Goal: Information Seeking & Learning: Understand process/instructions

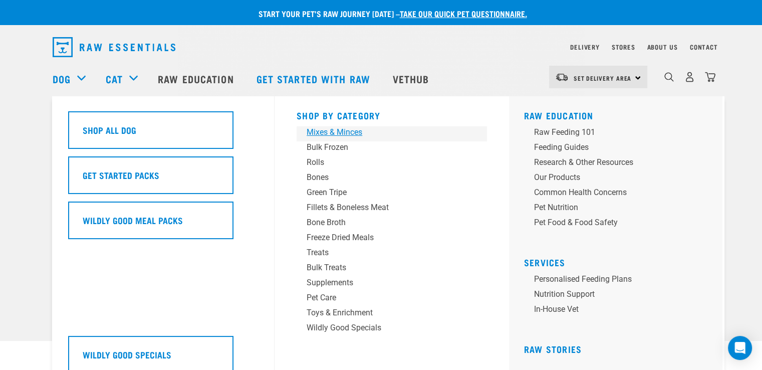
click at [341, 130] on div "Mixes & Minces" at bounding box center [385, 132] width 156 height 12
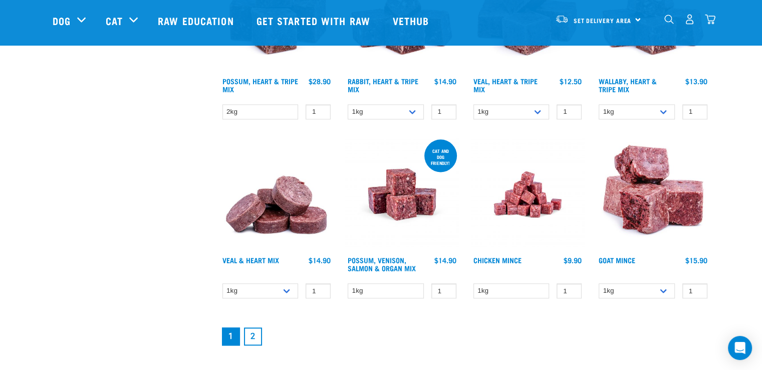
scroll to position [1303, 0]
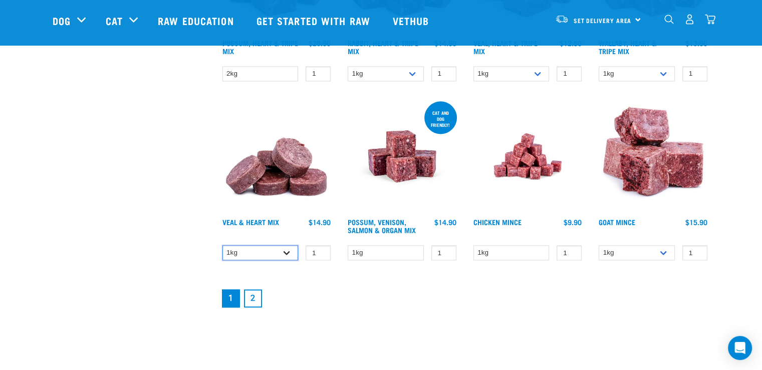
click at [283, 249] on select "1kg 3kg" at bounding box center [260, 253] width 76 height 16
select select "743"
click at [222, 245] on select "1kg 3kg" at bounding box center [260, 253] width 76 height 16
click at [255, 296] on link "2" at bounding box center [253, 298] width 18 height 18
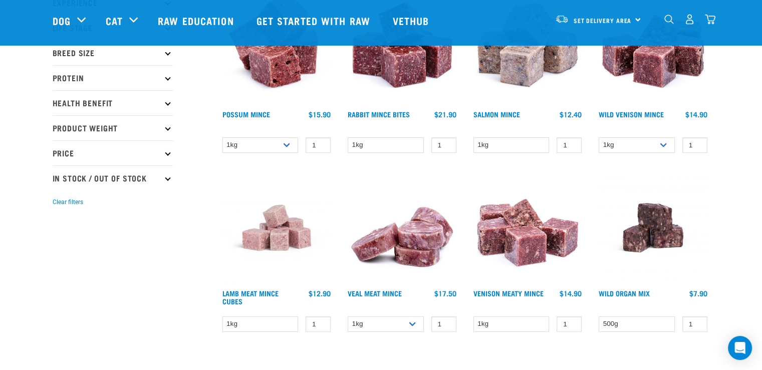
scroll to position [200, 0]
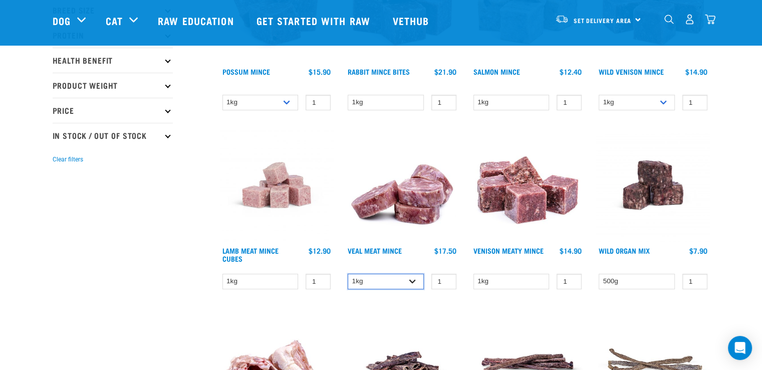
click at [411, 277] on select "1kg 3kg" at bounding box center [386, 282] width 76 height 16
select select "703"
click at [348, 274] on select "1kg 3kg" at bounding box center [386, 282] width 76 height 16
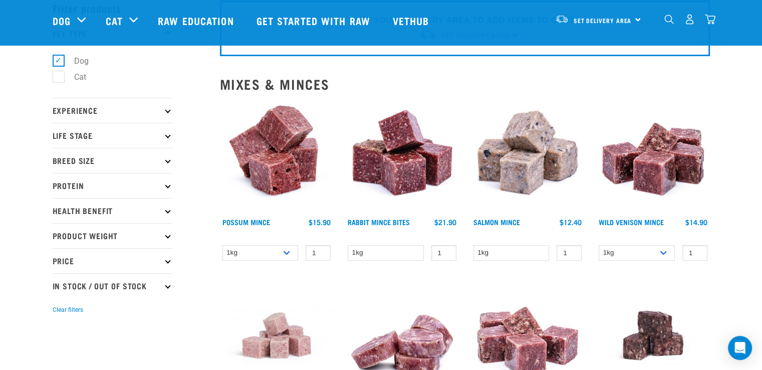
scroll to position [0, 0]
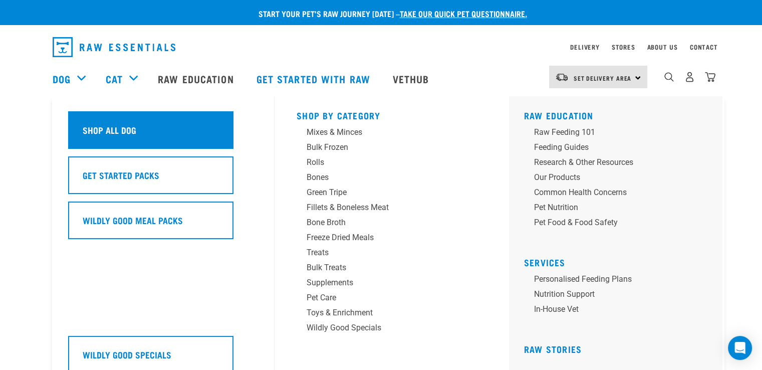
click at [104, 123] on h5 "Shop All Dog" at bounding box center [110, 129] width 54 height 13
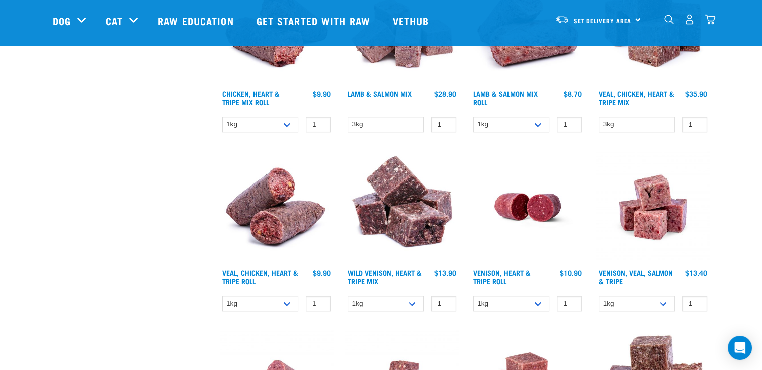
scroll to position [1152, 0]
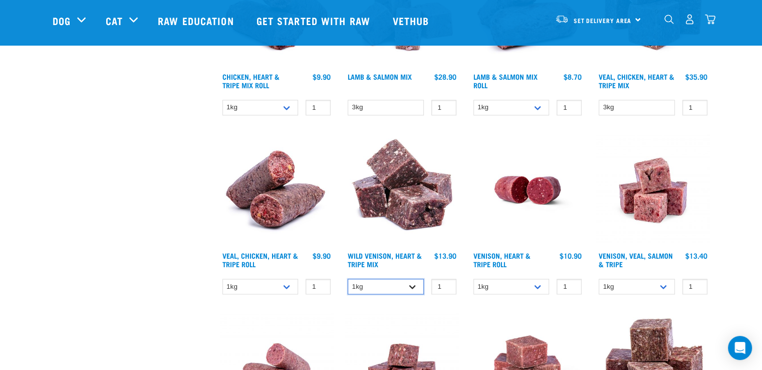
click at [409, 283] on select "1kg 3kg" at bounding box center [386, 287] width 76 height 16
select select "763"
click at [348, 279] on select "1kg 3kg" at bounding box center [386, 287] width 76 height 16
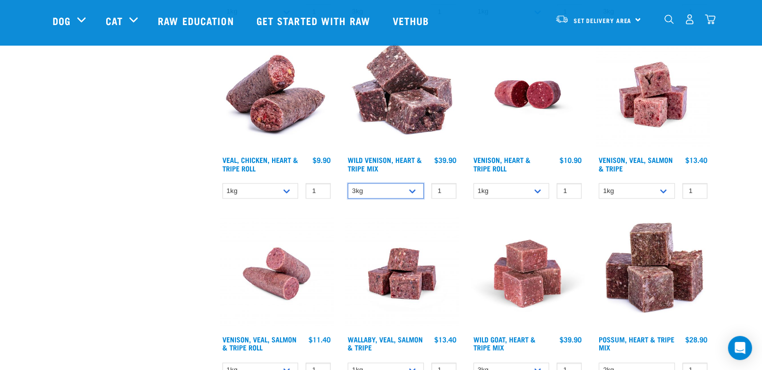
scroll to position [1353, 0]
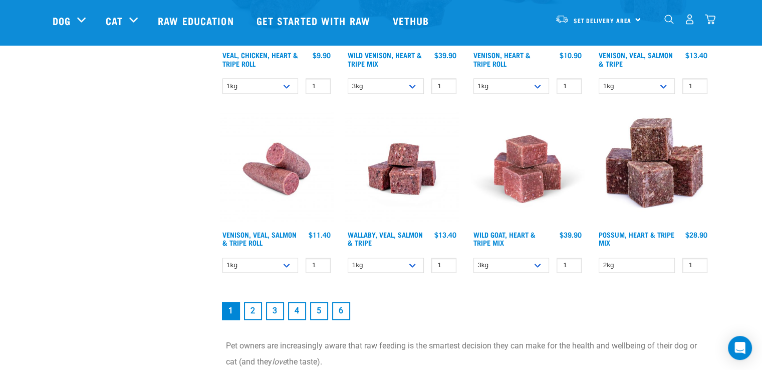
click at [250, 308] on link "2" at bounding box center [253, 311] width 18 height 18
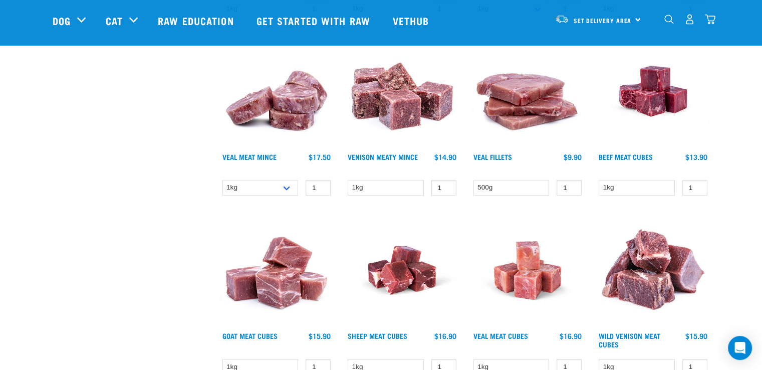
scroll to position [701, 0]
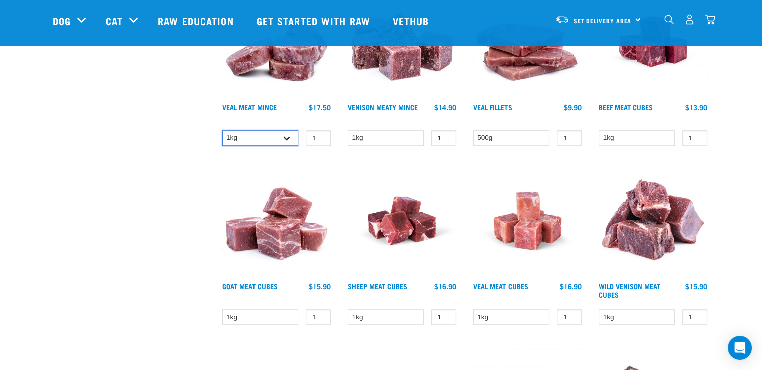
click at [288, 134] on select "1kg 3kg" at bounding box center [260, 138] width 76 height 16
select select "703"
click at [222, 130] on select "1kg 3kg" at bounding box center [260, 138] width 76 height 16
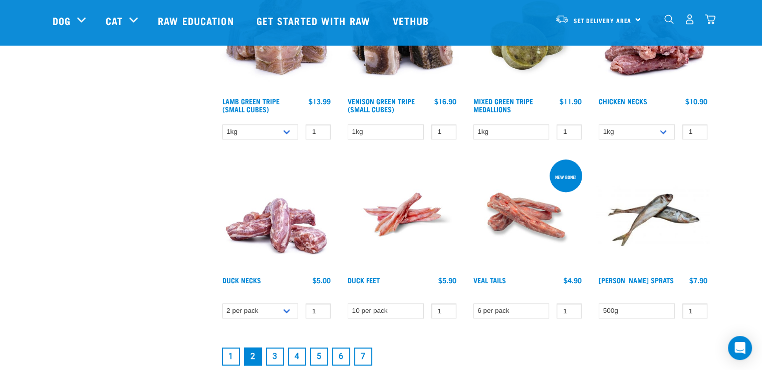
scroll to position [1303, 0]
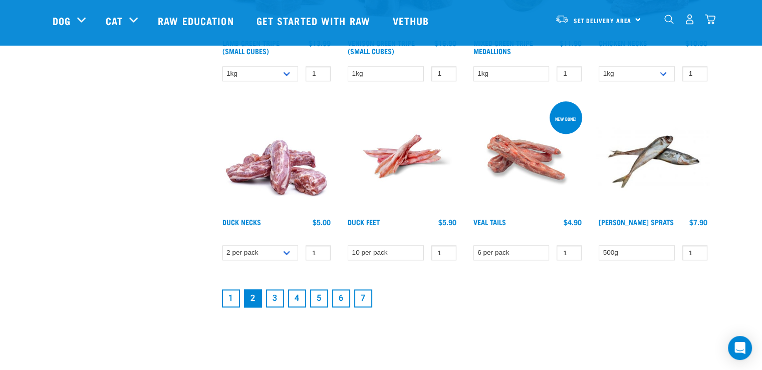
click at [275, 297] on link "3" at bounding box center [275, 298] width 18 height 18
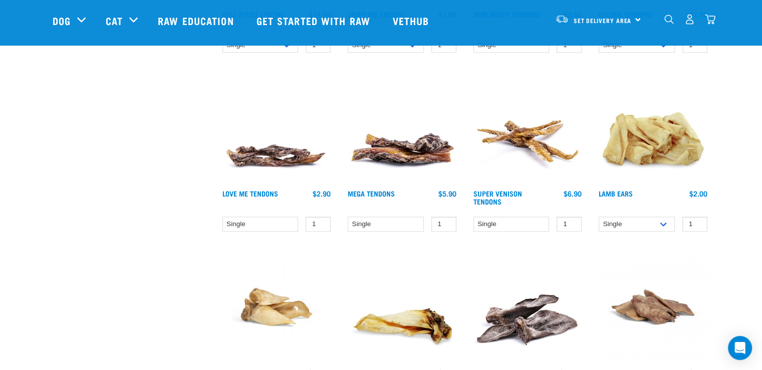
scroll to position [1303, 0]
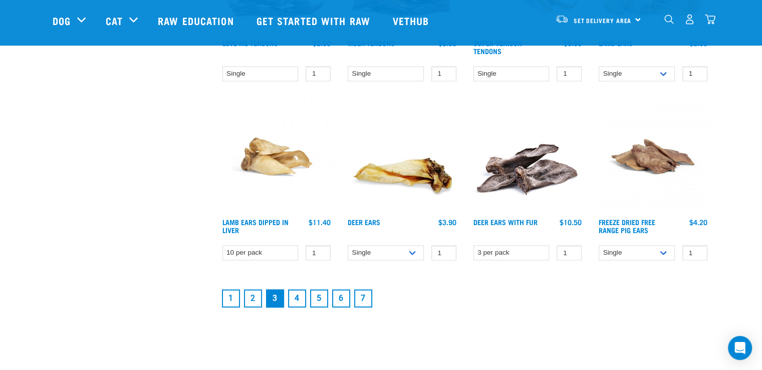
click at [298, 296] on link "4" at bounding box center [297, 298] width 18 height 18
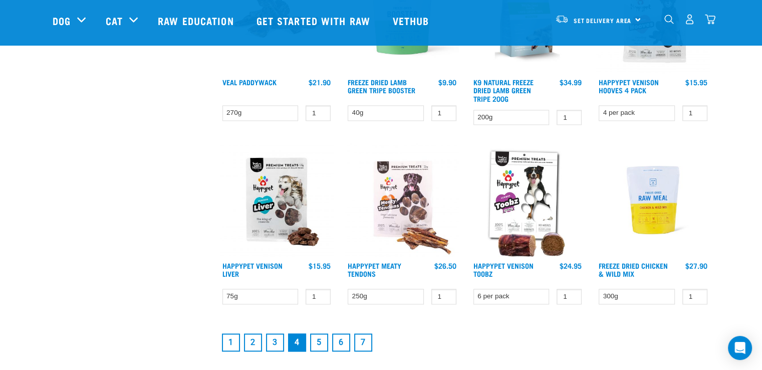
scroll to position [1303, 0]
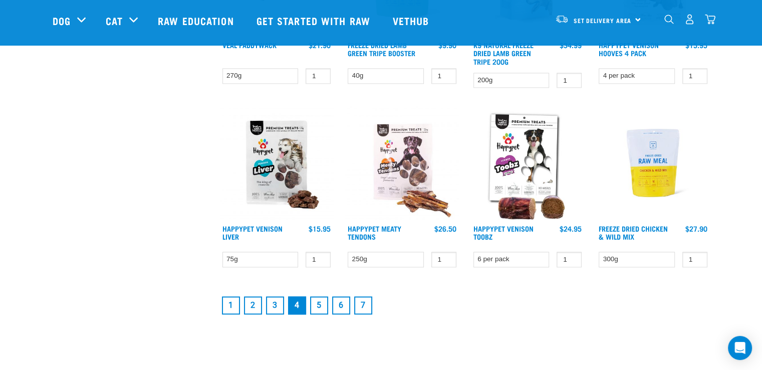
click at [319, 303] on link "5" at bounding box center [319, 305] width 18 height 18
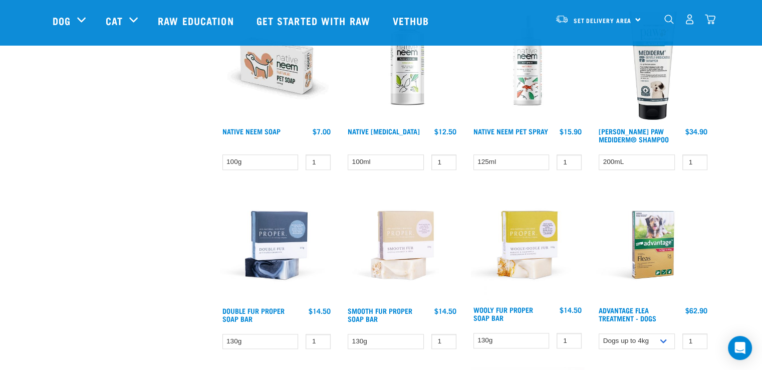
scroll to position [1152, 0]
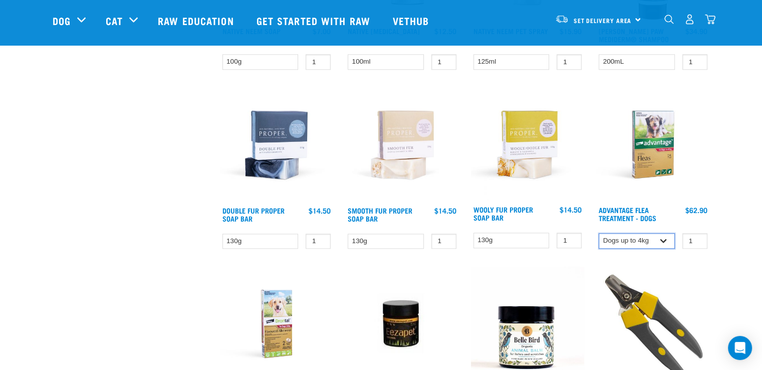
click at [657, 234] on select "Dogs up to 4kg Dogs 4-10kg Dogs 10-25kg" at bounding box center [637, 241] width 76 height 16
select select "336143"
click at [599, 233] on select "Dogs up to 4kg Dogs 4-10kg Dogs 10-25kg" at bounding box center [637, 241] width 76 height 16
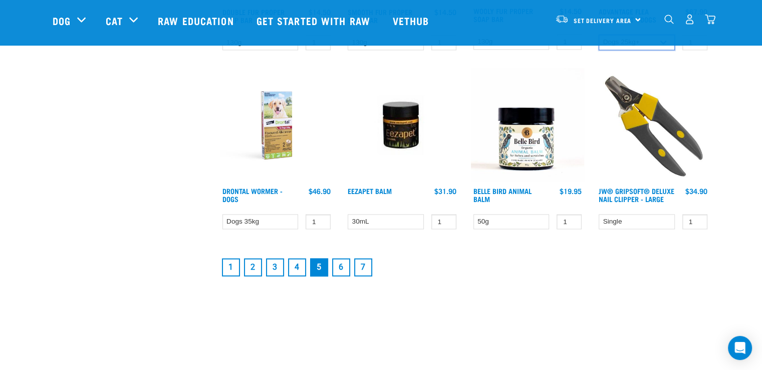
scroll to position [1353, 0]
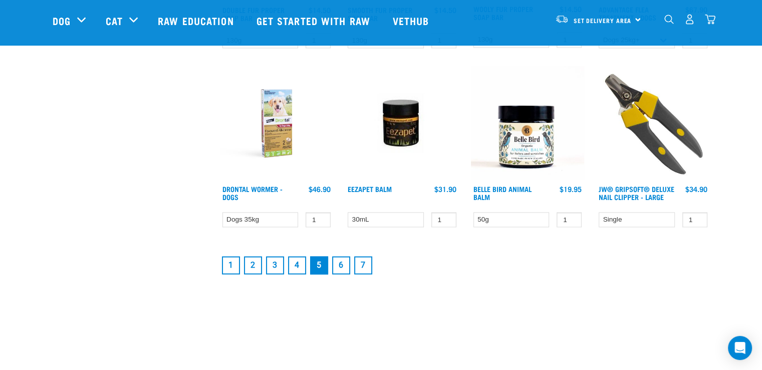
click at [345, 262] on link "6" at bounding box center [341, 265] width 18 height 18
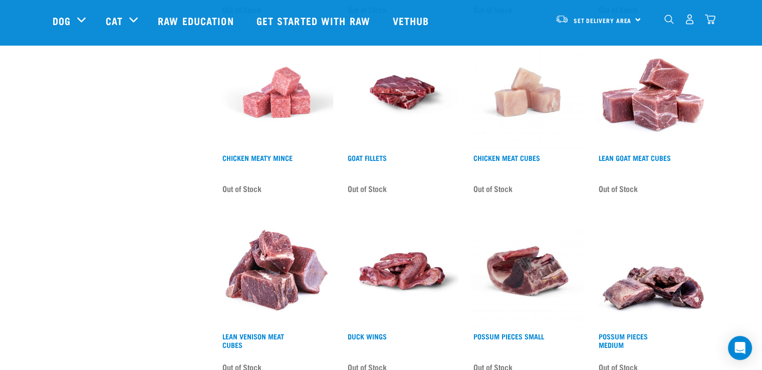
scroll to position [1353, 0]
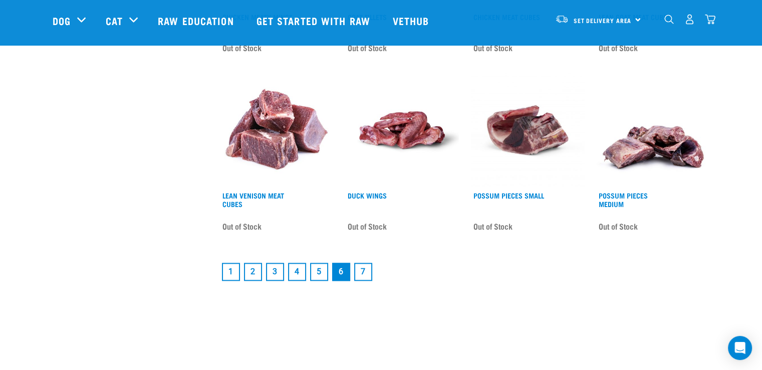
click at [361, 267] on link "7" at bounding box center [363, 272] width 18 height 18
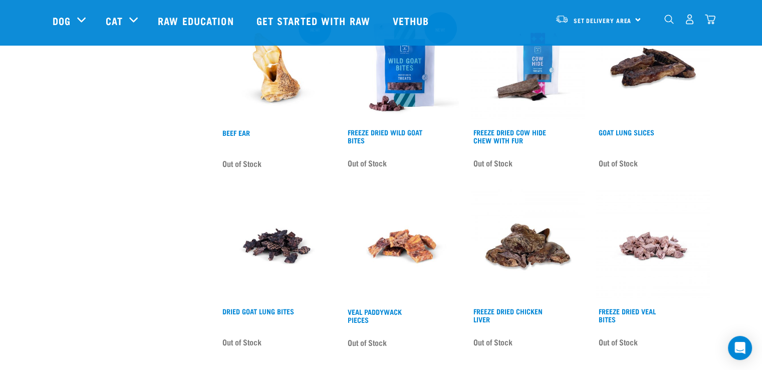
scroll to position [351, 0]
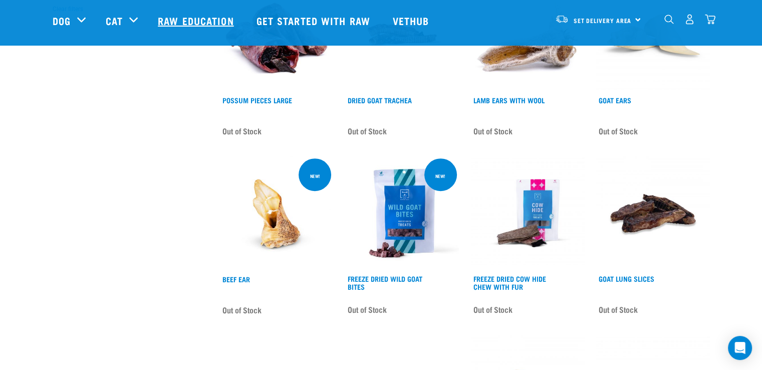
click at [193, 18] on link "Raw Education" at bounding box center [197, 21] width 98 height 40
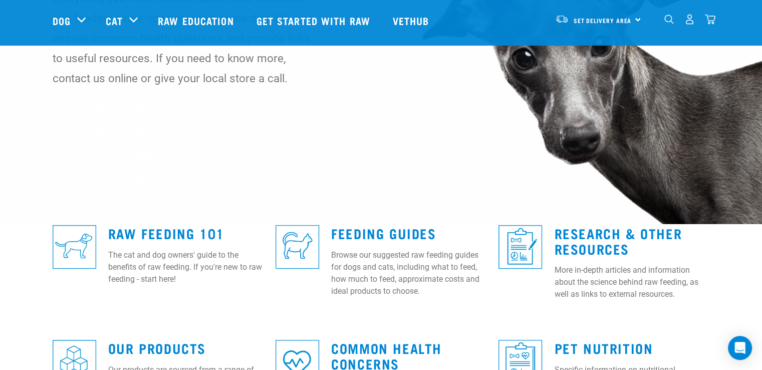
scroll to position [200, 0]
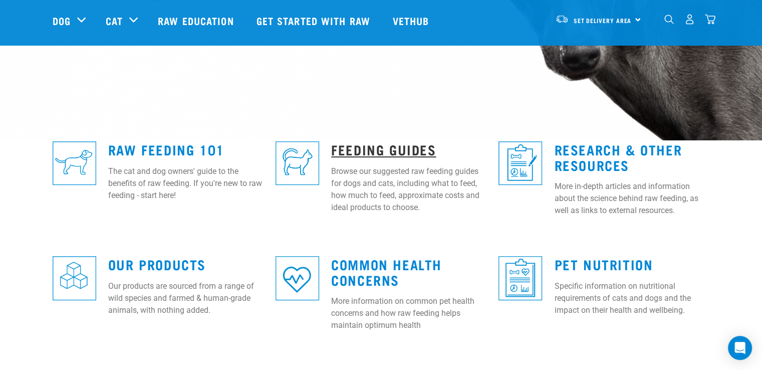
click at [390, 149] on link "Feeding Guides" at bounding box center [383, 149] width 105 height 8
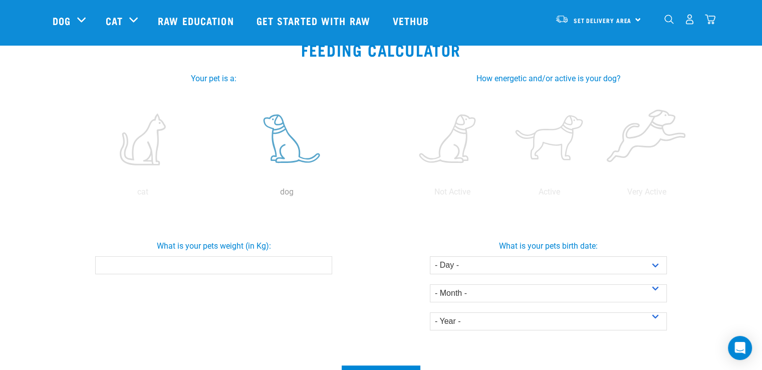
scroll to position [150, 0]
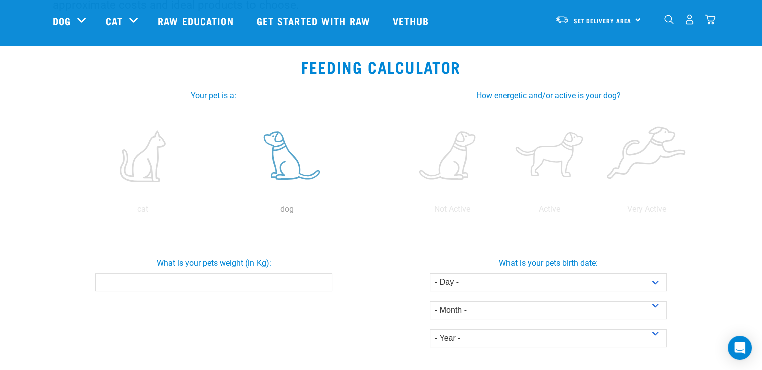
click at [278, 149] on label at bounding box center [287, 156] width 140 height 85
click at [215, 211] on input "radio" at bounding box center [215, 211] width 0 height 0
click at [277, 280] on input "What is your pets weight (in Kg):" at bounding box center [213, 282] width 237 height 18
type input "30"
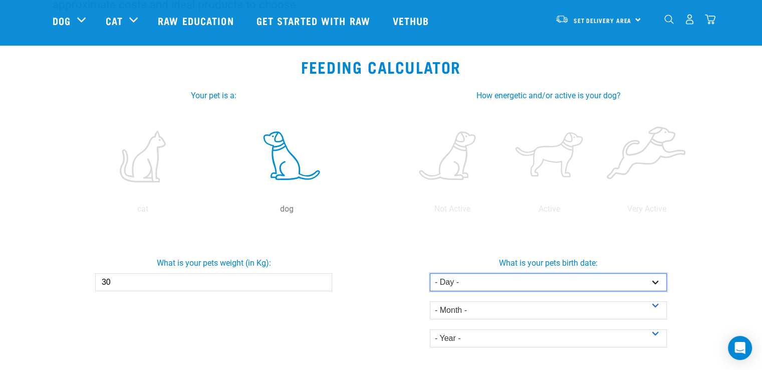
click at [635, 279] on select "- Day - 1 2 3 4 5 6 7 8 9 10 11 12 13 14 15 16 17 18 19 20 21 22 23 24 25 26 27" at bounding box center [548, 282] width 237 height 18
select select "10"
click at [430, 273] on select "- Day - 1 2 3 4 5 6 7 8 9 10 11 12 13 14 15 16 17 18 19 20 21 22 23 24 25 26 27" at bounding box center [548, 282] width 237 height 18
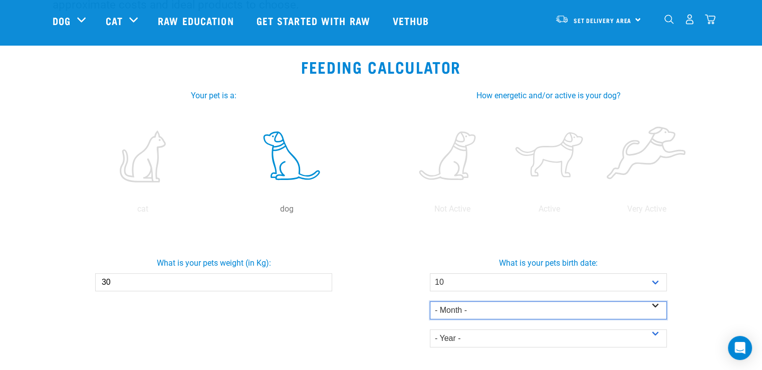
click at [485, 309] on select "- Month - January February March April May June July August September October N…" at bounding box center [548, 310] width 237 height 18
select select "November"
click at [430, 301] on select "- Month - January February March April May June July August September October N…" at bounding box center [548, 310] width 237 height 18
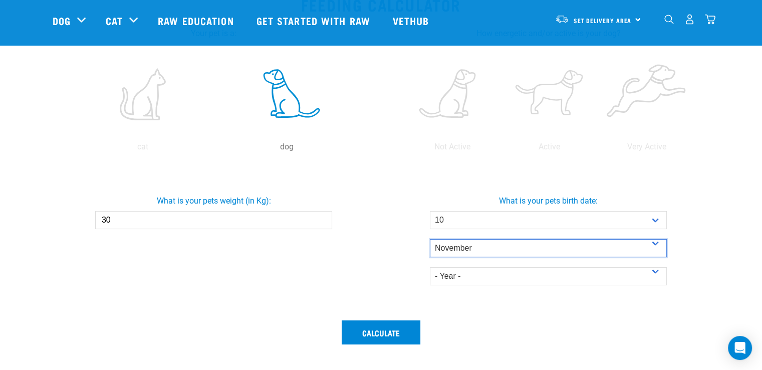
scroll to position [301, 0]
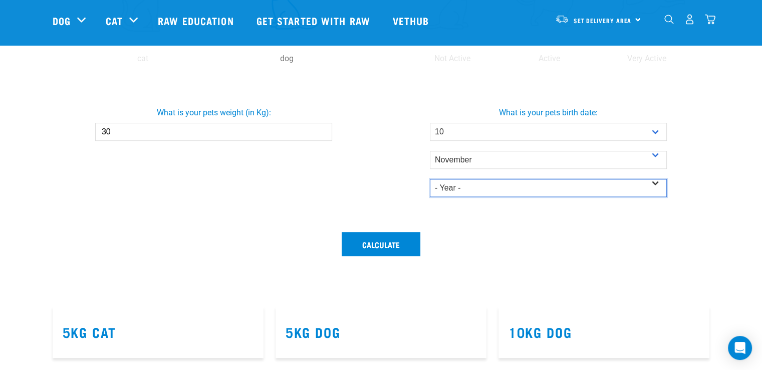
click at [447, 183] on select "- Year - 2025 2024 2023 2022 2021 2020 2019 2018 2017 2016 2015 2014" at bounding box center [548, 188] width 237 height 18
select select "2023"
click at [430, 179] on select "- Year - 2025 2024 2023 2022 2021 2020 2019 2018 2017 2016 2015 2014" at bounding box center [548, 188] width 237 height 18
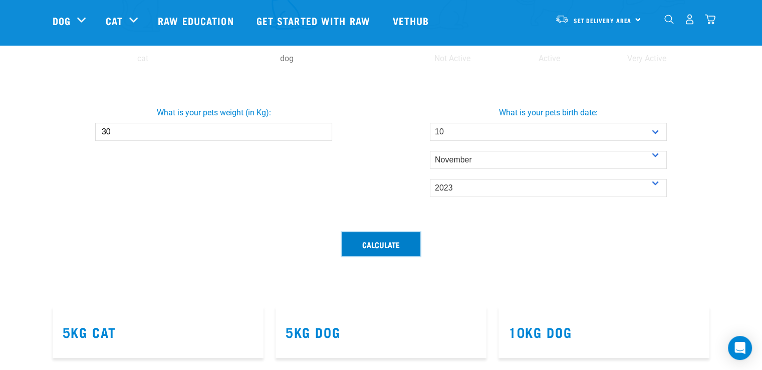
click at [387, 245] on button "Calculate" at bounding box center [381, 244] width 79 height 24
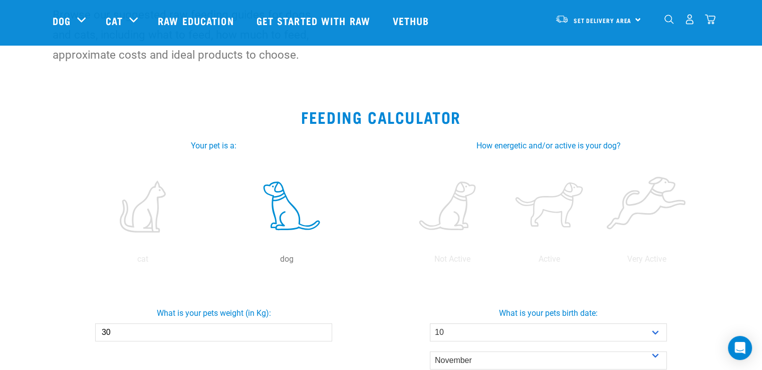
scroll to position [150, 0]
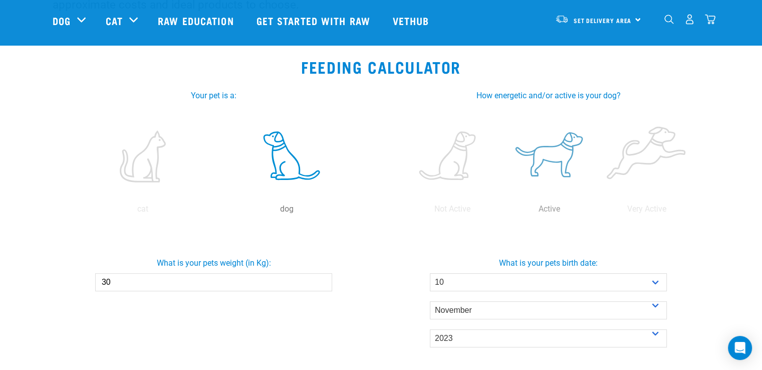
click at [551, 152] on label at bounding box center [549, 156] width 93 height 85
click at [501, 211] on input "radio" at bounding box center [501, 211] width 0 height 0
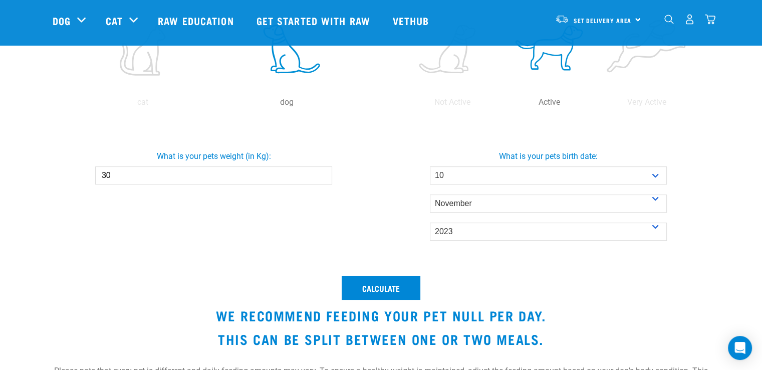
scroll to position [301, 0]
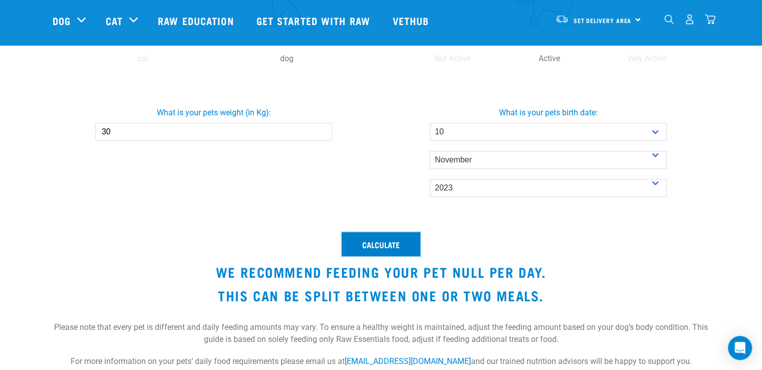
click at [386, 241] on button "Calculate" at bounding box center [381, 244] width 79 height 24
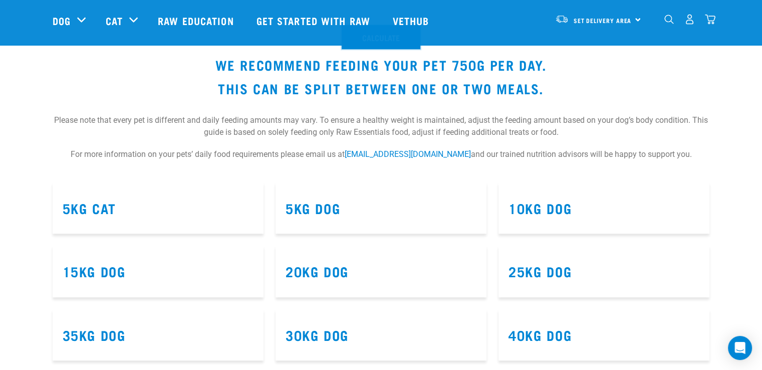
scroll to position [451, 0]
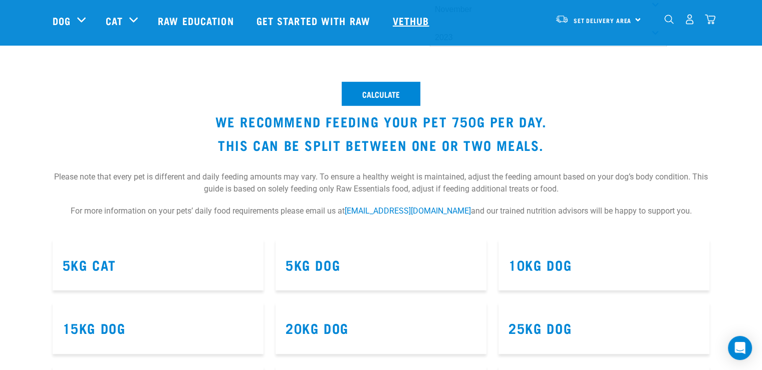
click at [420, 24] on link "Vethub" at bounding box center [412, 21] width 59 height 40
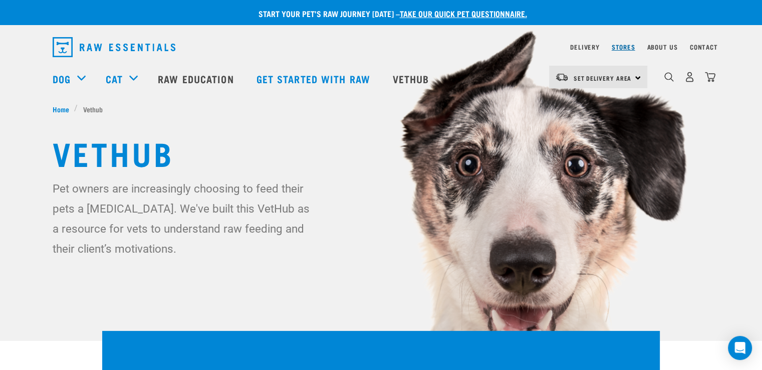
click at [623, 46] on link "Stores" at bounding box center [624, 47] width 24 height 4
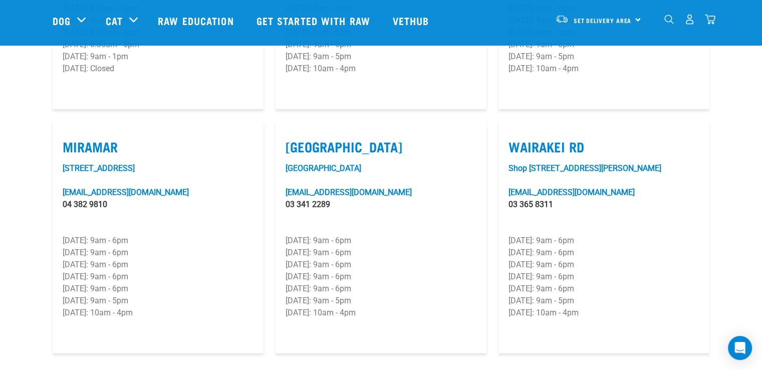
scroll to position [1653, 0]
